Goal: Information Seeking & Learning: Learn about a topic

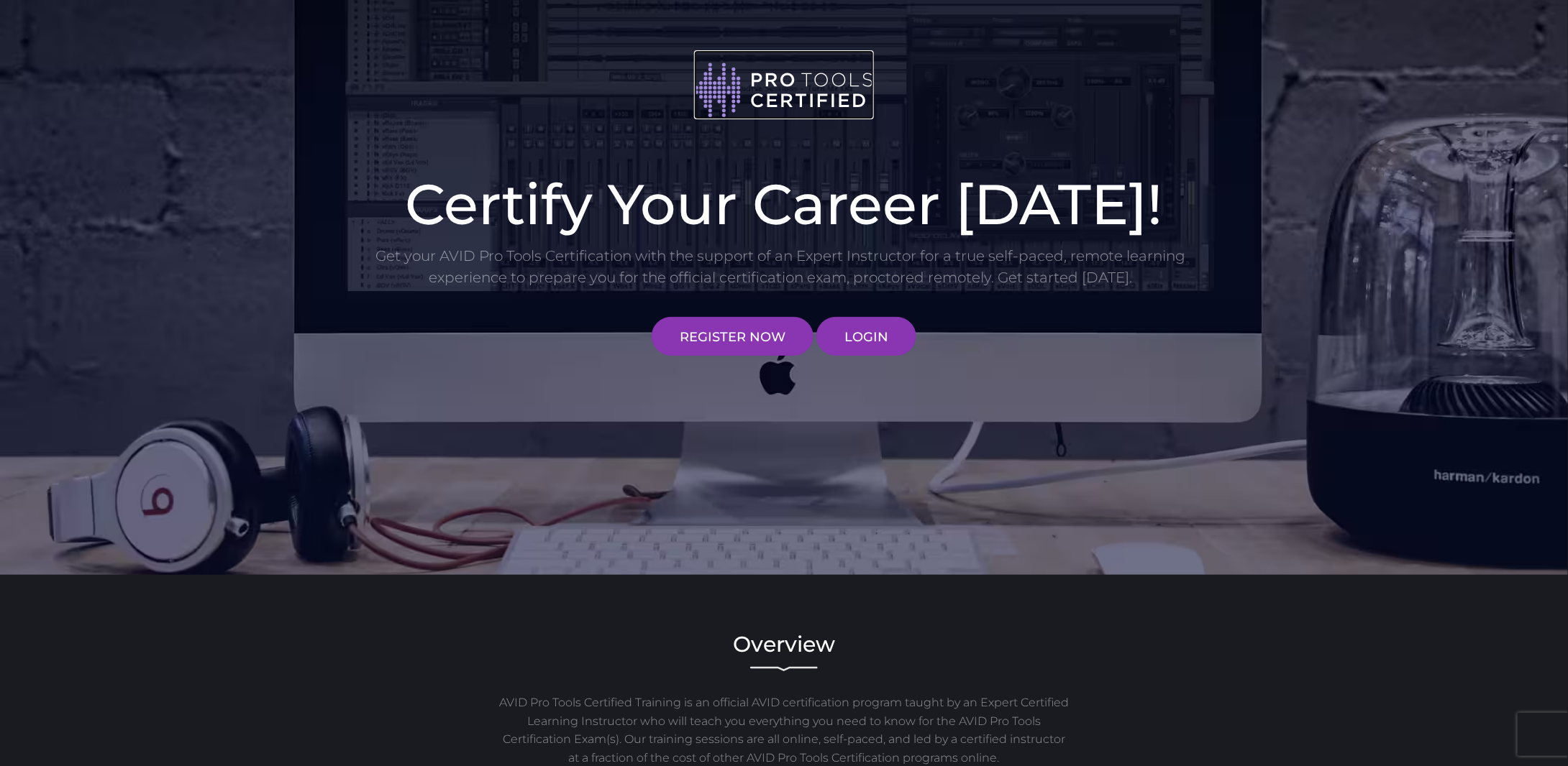
click at [786, 86] on img at bounding box center [784, 90] width 180 height 58
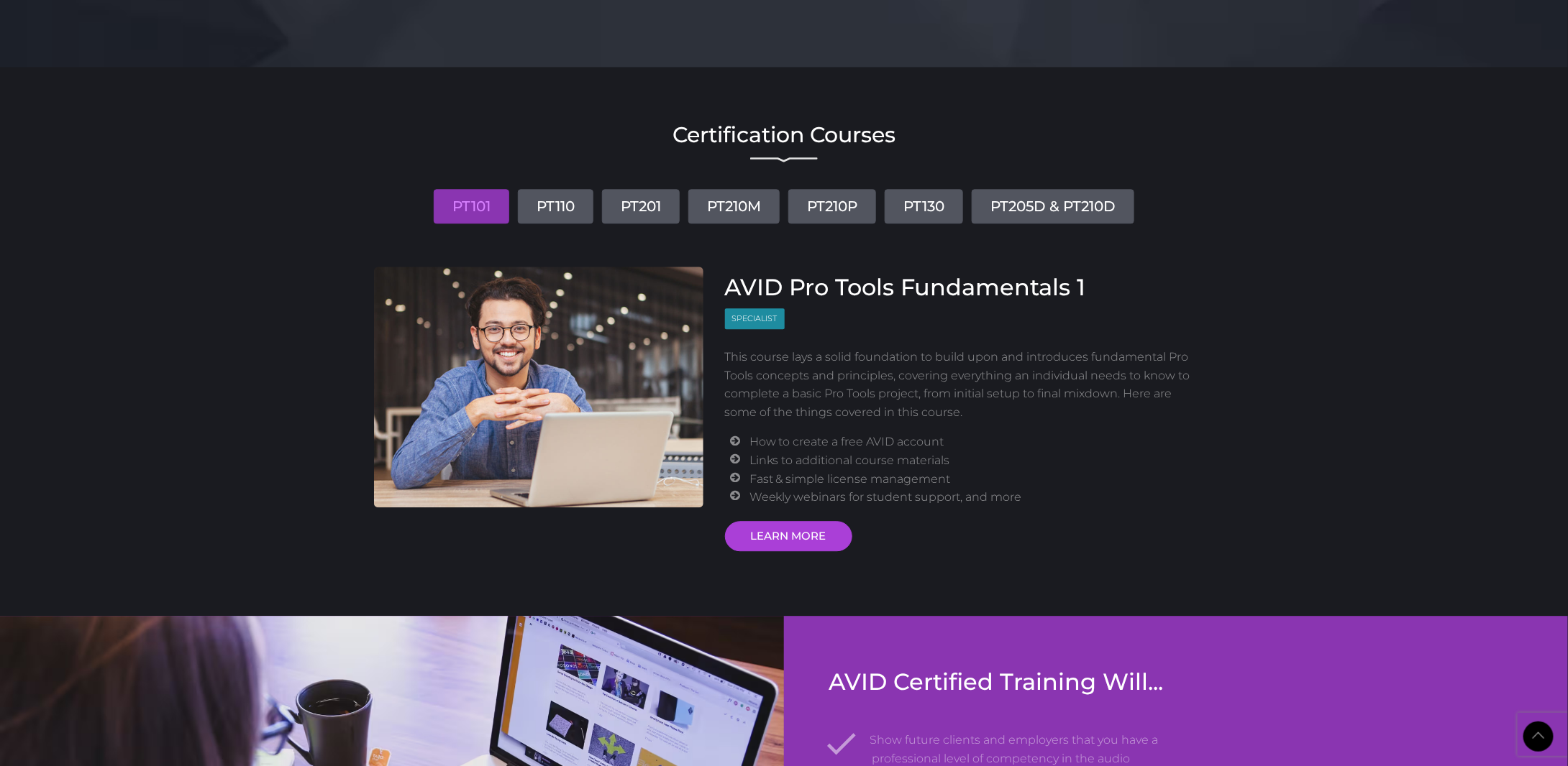
scroll to position [1654, 0]
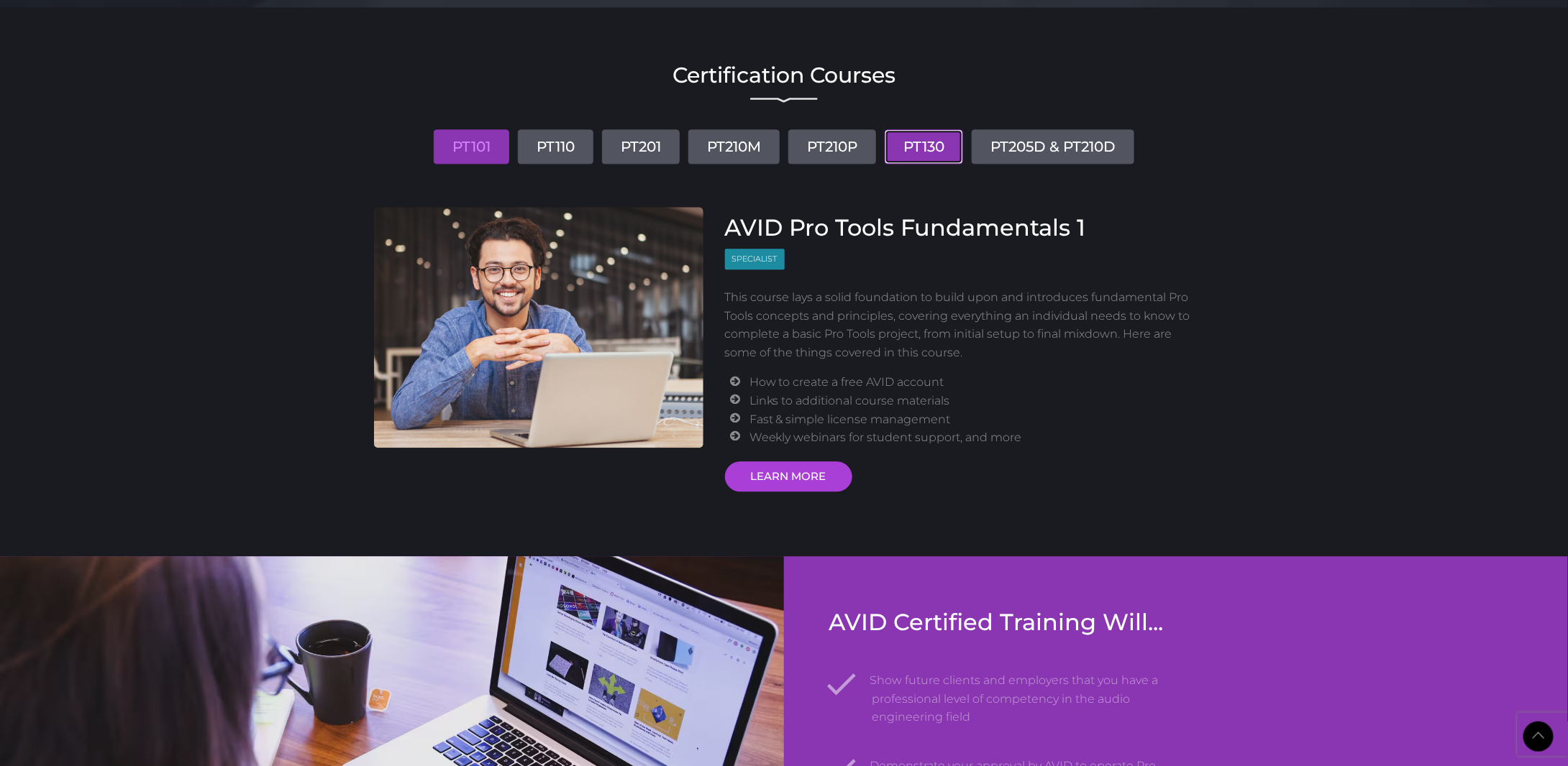
click at [919, 141] on link "PT130" at bounding box center [923, 146] width 78 height 34
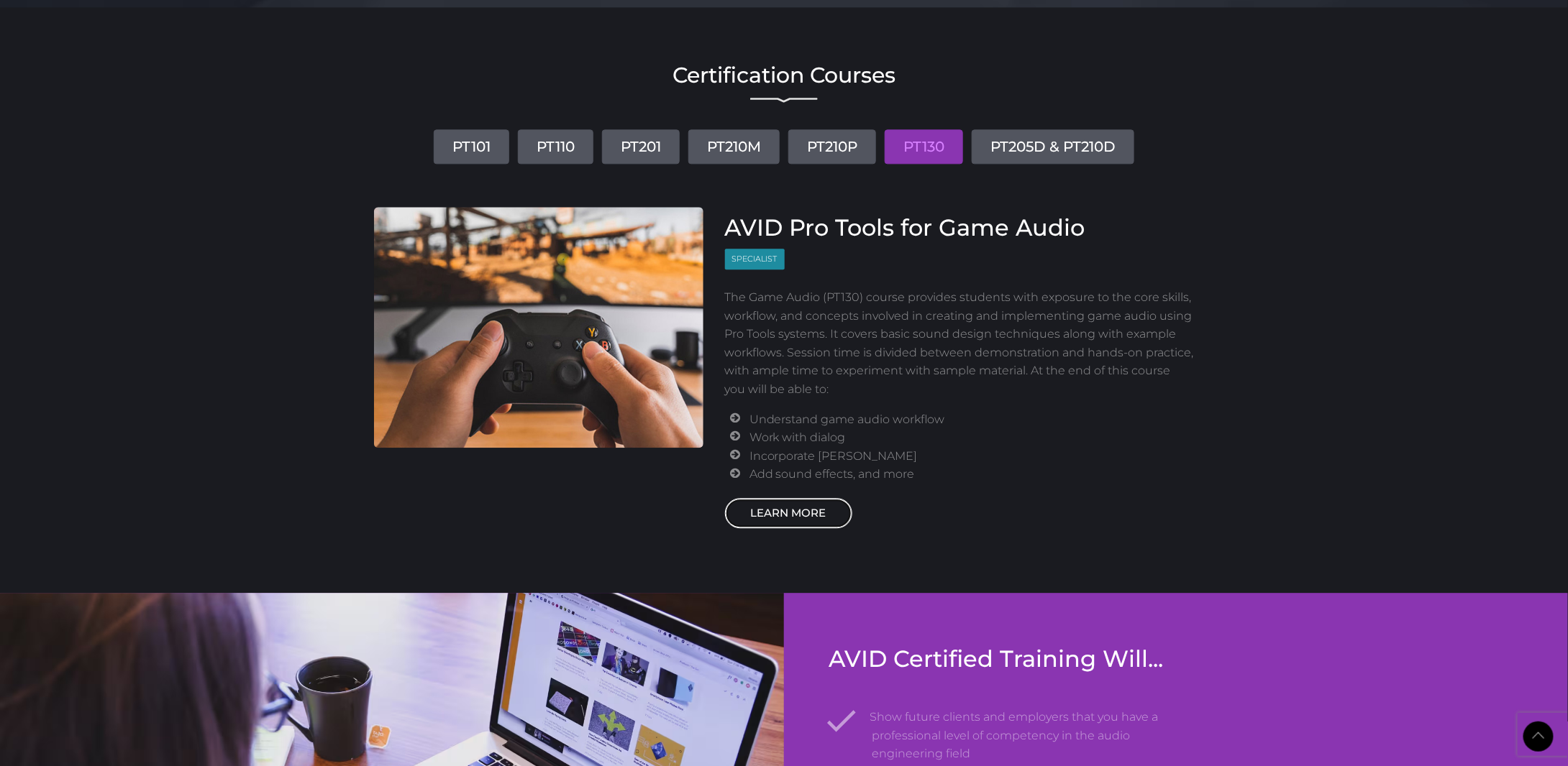
click at [809, 508] on link "LEARN MORE" at bounding box center [789, 513] width 128 height 30
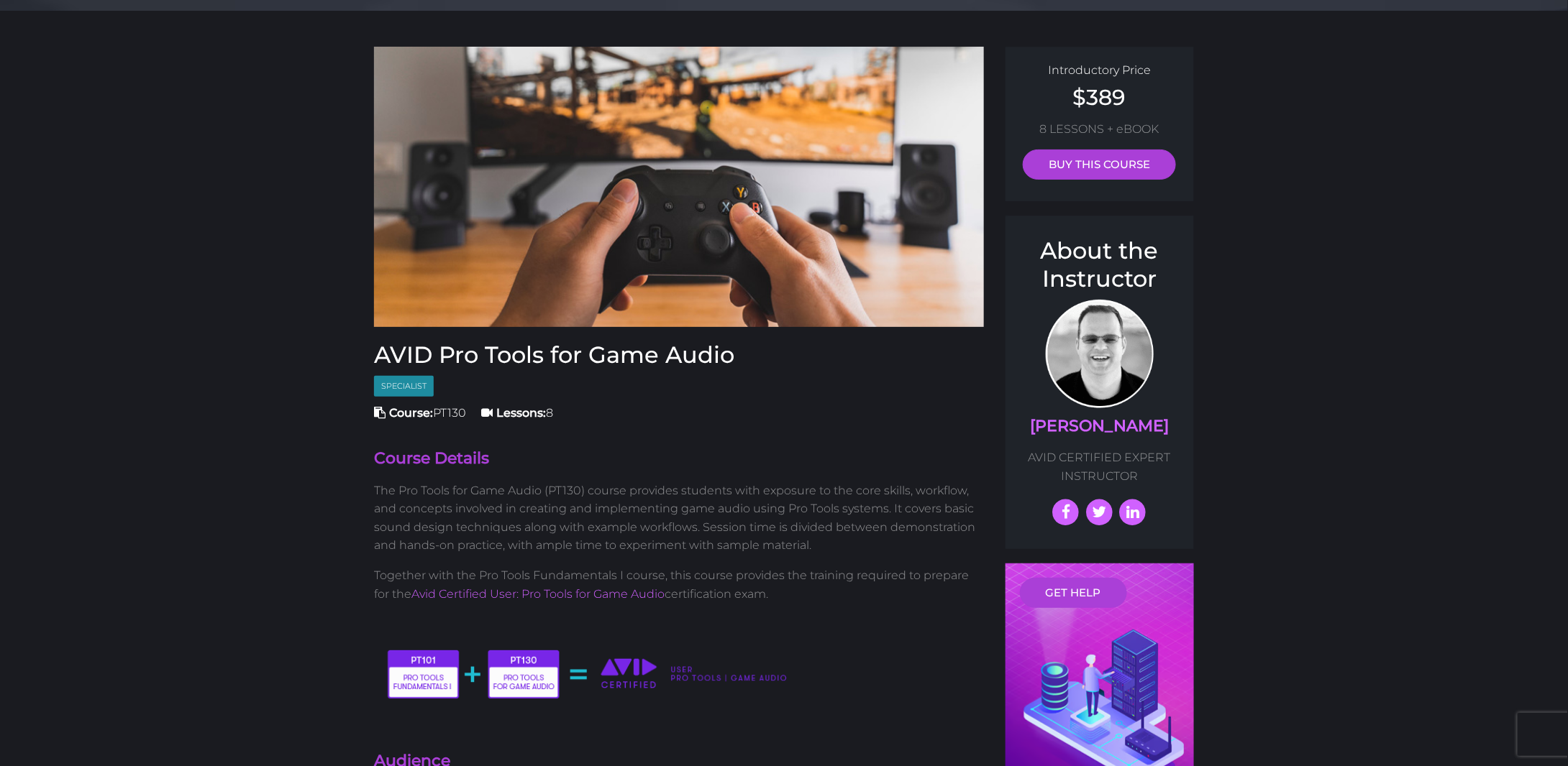
scroll to position [35, 0]
